Goal: Transaction & Acquisition: Purchase product/service

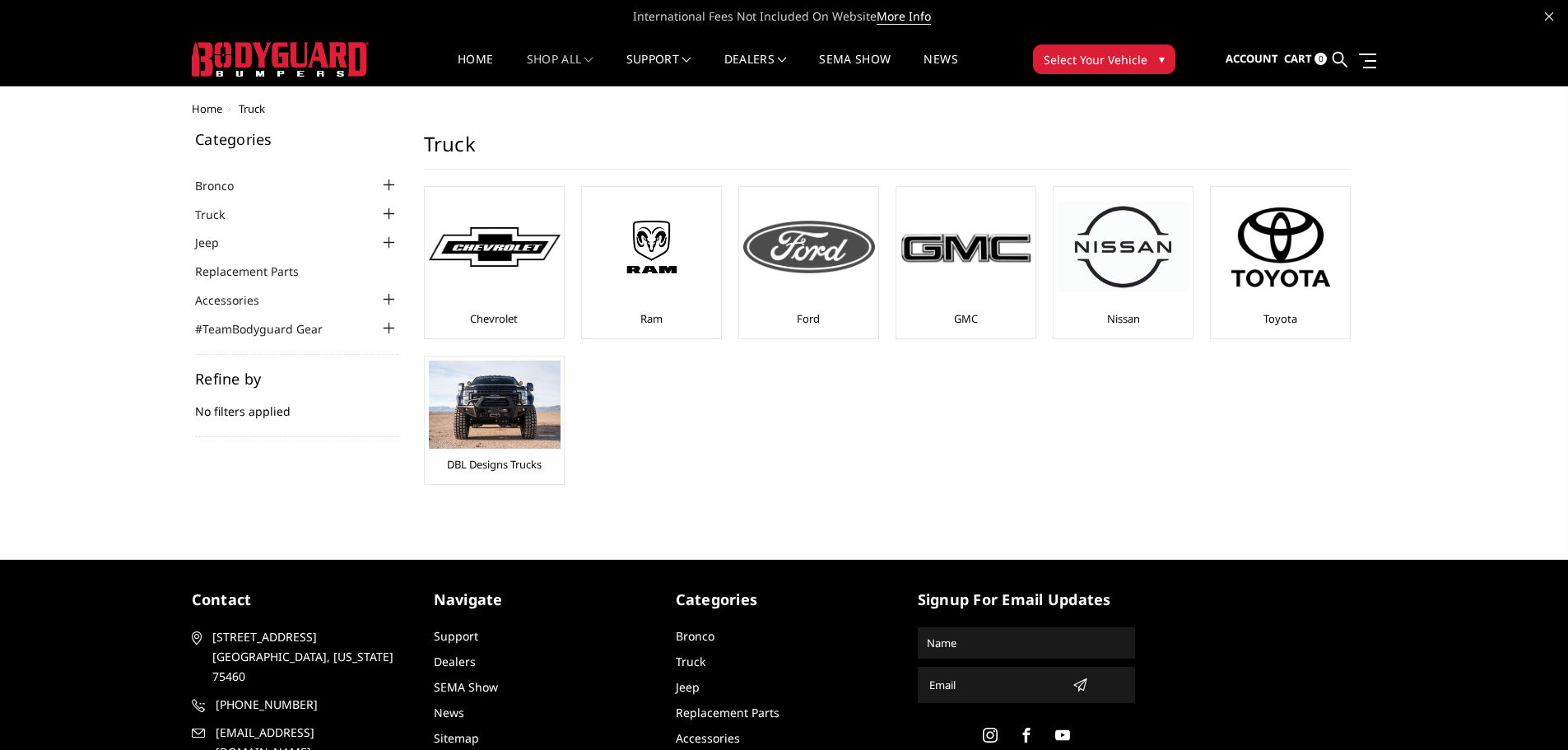
click at [816, 275] on div at bounding box center [808, 247] width 132 height 112
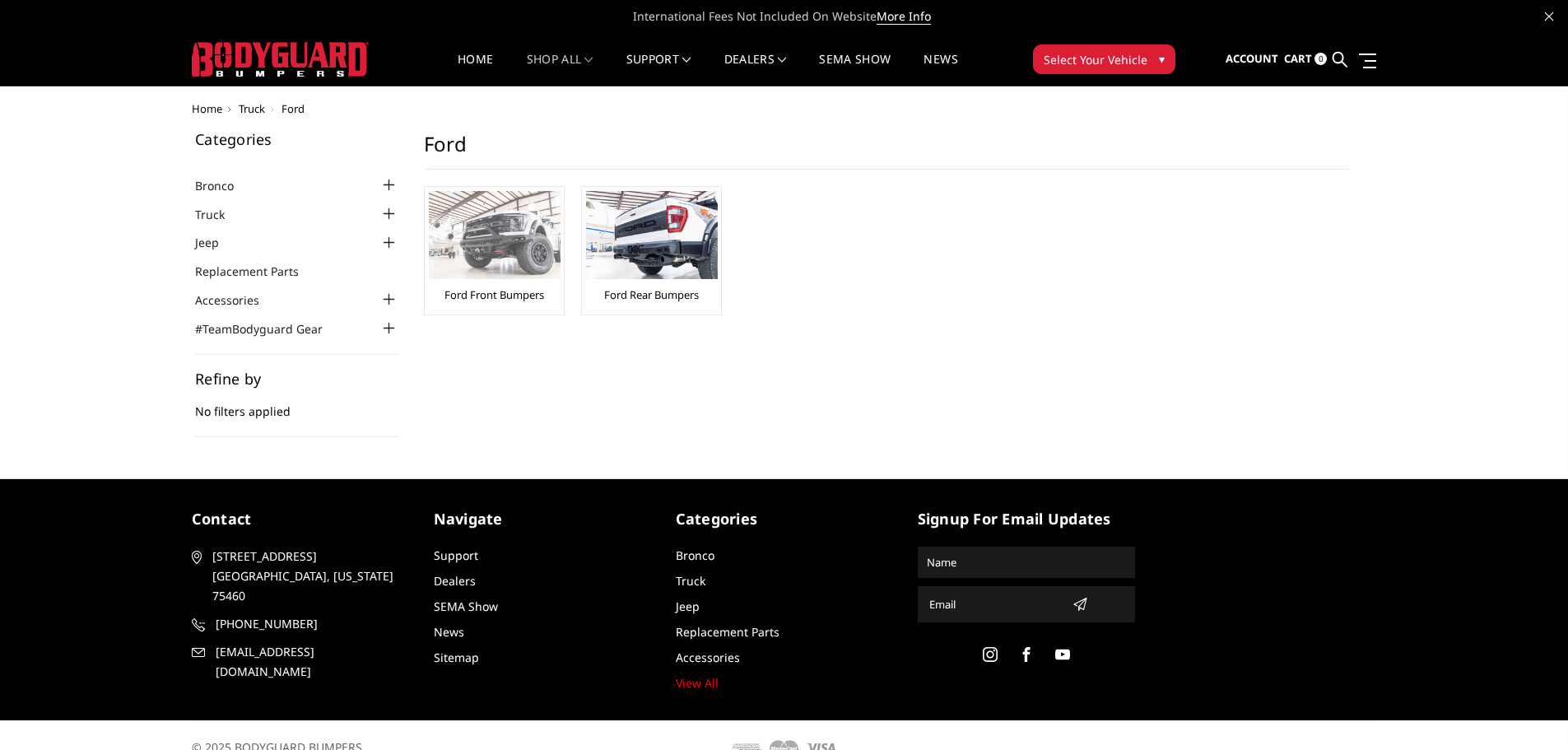
click at [507, 247] on img at bounding box center [494, 235] width 132 height 88
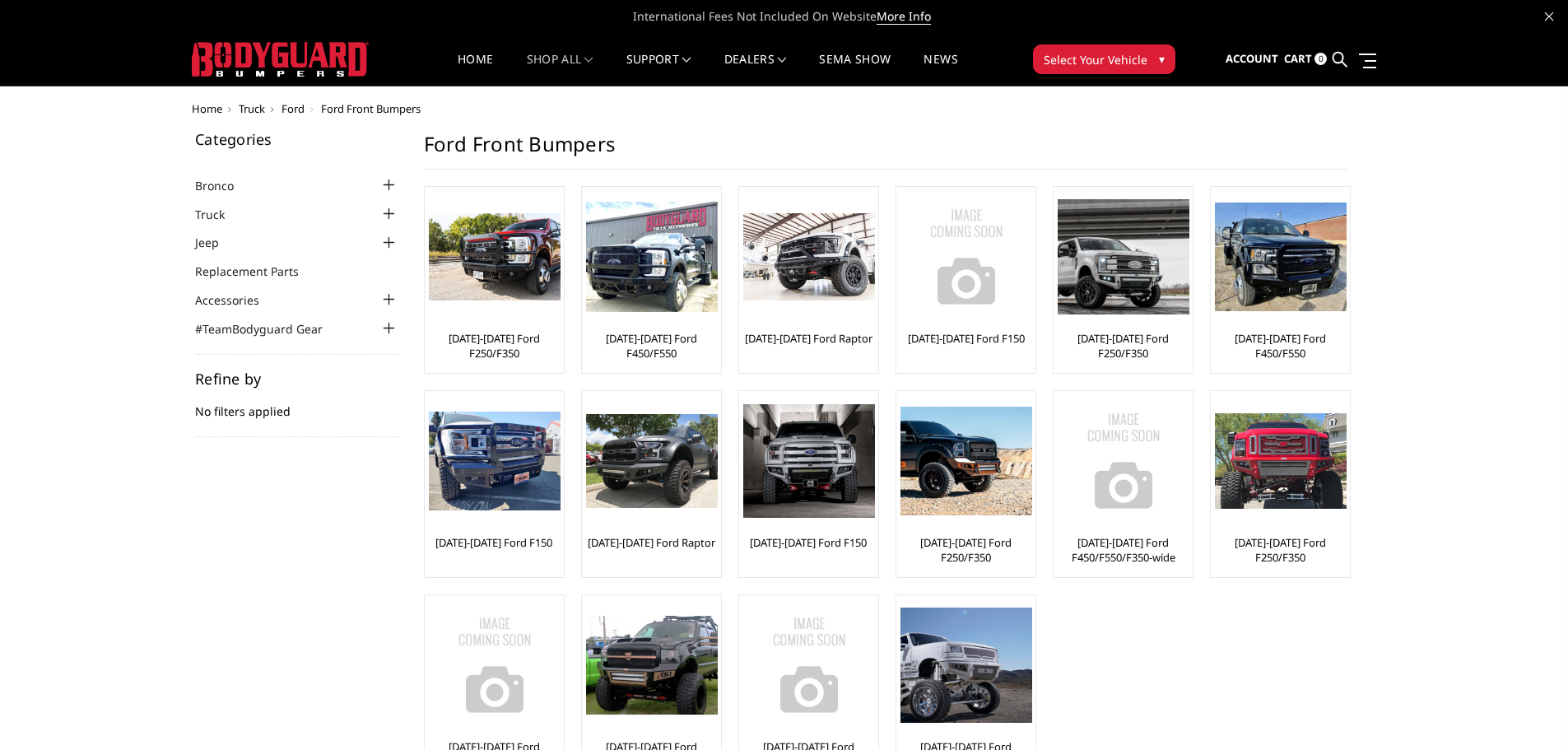
scroll to position [83, 0]
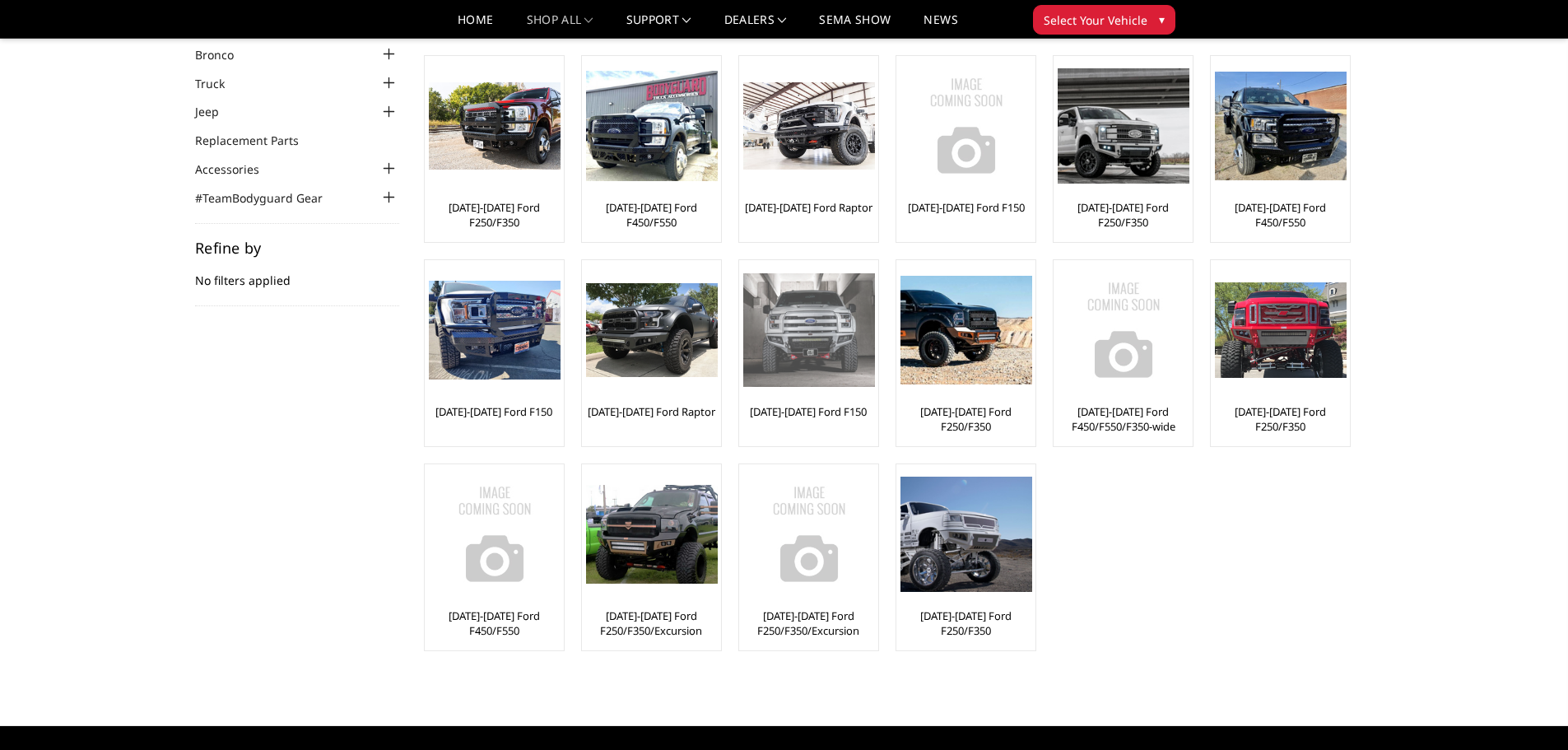
click at [814, 318] on img at bounding box center [808, 330] width 132 height 113
